Goal: Task Accomplishment & Management: Manage account settings

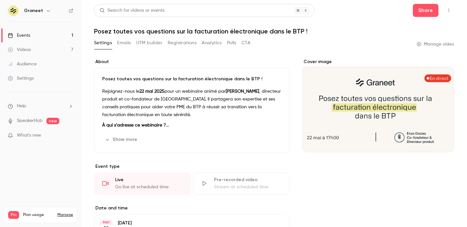
click at [143, 45] on button "UTM builder" at bounding box center [149, 43] width 26 height 10
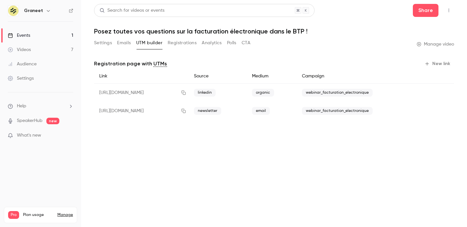
click at [169, 41] on button "Registrations" at bounding box center [182, 43] width 29 height 10
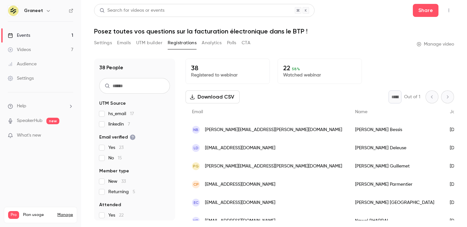
click at [27, 37] on div "Events" at bounding box center [19, 35] width 22 height 6
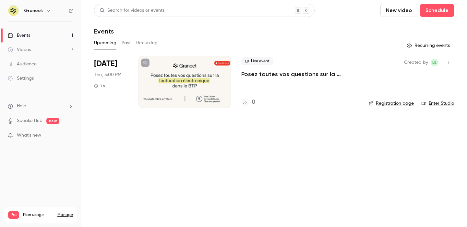
click at [145, 81] on div at bounding box center [185, 82] width 93 height 52
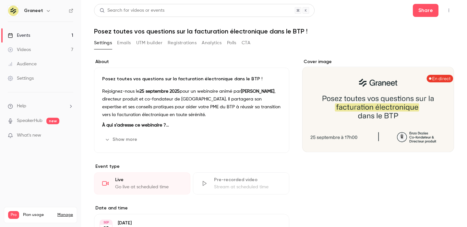
click at [188, 46] on button "Registrations" at bounding box center [182, 43] width 29 height 10
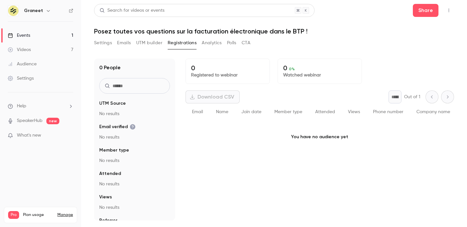
click at [157, 46] on button "UTM builder" at bounding box center [149, 43] width 26 height 10
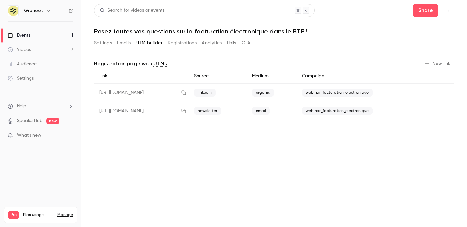
click at [133, 43] on div "Settings Emails UTM builder Registrations Analytics Polls CTA" at bounding box center [172, 43] width 156 height 10
click at [126, 43] on button "Emails" at bounding box center [124, 43] width 14 height 10
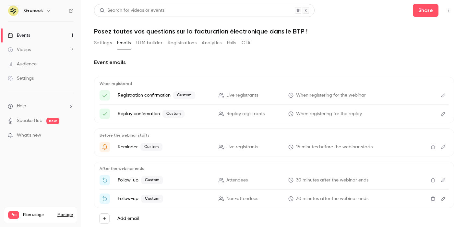
click at [110, 42] on button "Settings" at bounding box center [103, 43] width 18 height 10
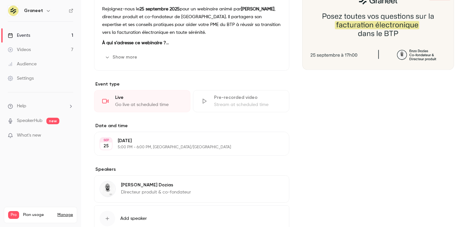
scroll to position [82, 0]
